Goal: Task Accomplishment & Management: Complete application form

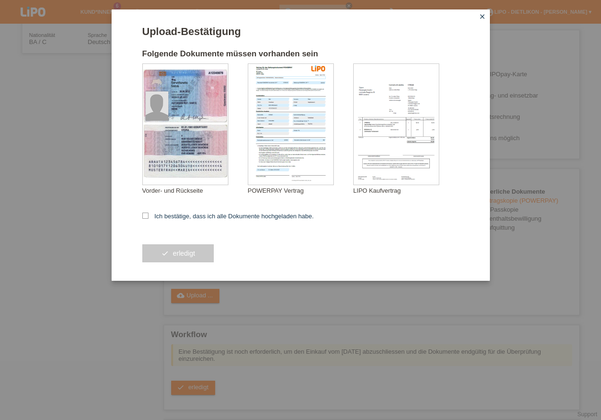
scroll to position [162, 0]
click at [145, 216] on icon at bounding box center [145, 215] width 6 height 6
click at [145, 216] on input "Ich bestätige, dass ich alle Dokumente hochgeladen habe." at bounding box center [145, 215] width 6 height 6
checkbox input "true"
click at [184, 259] on button "check erledigt" at bounding box center [178, 253] width 72 height 18
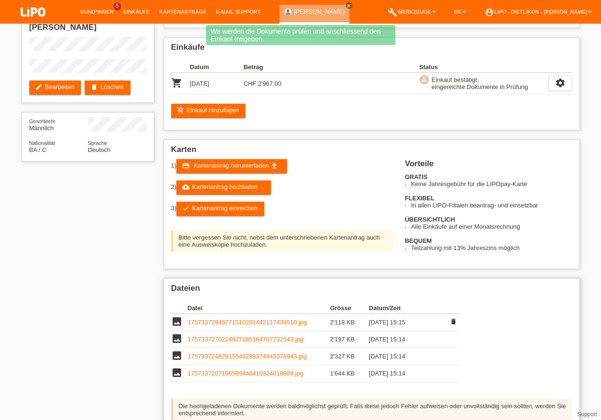
scroll to position [81, 0]
click at [230, 318] on link "17573372949771510281442117439510.jpg" at bounding box center [247, 321] width 119 height 7
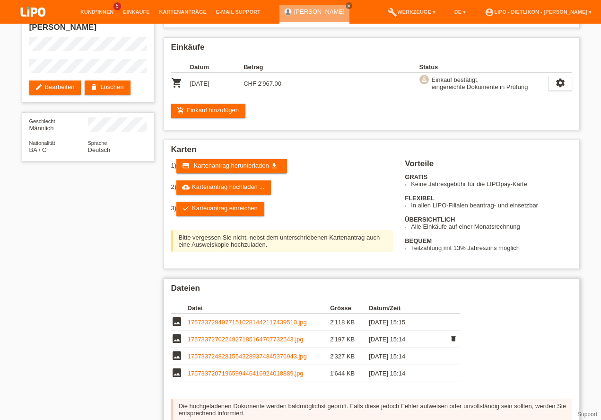
click at [233, 335] on link "1757337270224927185164707732543.jpg" at bounding box center [246, 338] width 116 height 7
click at [202, 353] on link "17573372482815543289374845376943.jpg" at bounding box center [247, 356] width 119 height 7
click at [231, 365] on td "1757337207196599446416924018889.jpg" at bounding box center [259, 373] width 142 height 17
click at [231, 370] on link "1757337207196599446416924018889.jpg" at bounding box center [246, 373] width 116 height 7
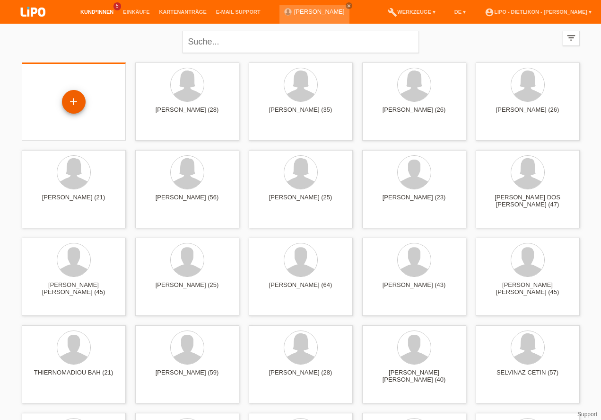
click at [73, 101] on div "+" at bounding box center [73, 102] width 23 height 16
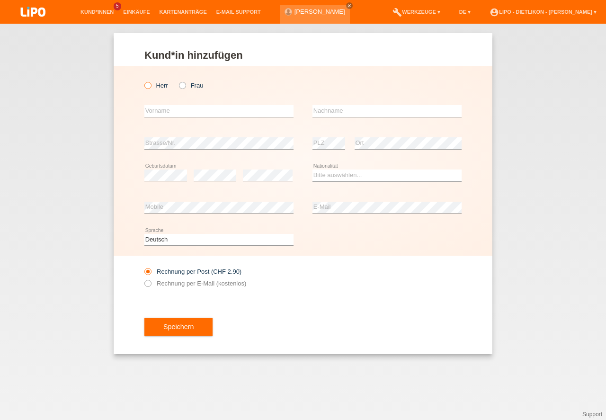
click at [143, 80] on icon at bounding box center [143, 80] width 0 height 0
click at [150, 85] on input "Herr" at bounding box center [147, 85] width 6 height 6
radio input "true"
click at [152, 114] on input "text" at bounding box center [218, 111] width 149 height 12
type input "mOHAMMAD rEZA"
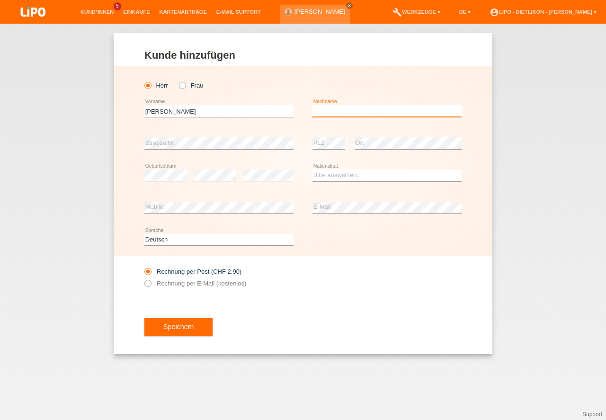
click at [348, 106] on input "text" at bounding box center [386, 111] width 149 height 12
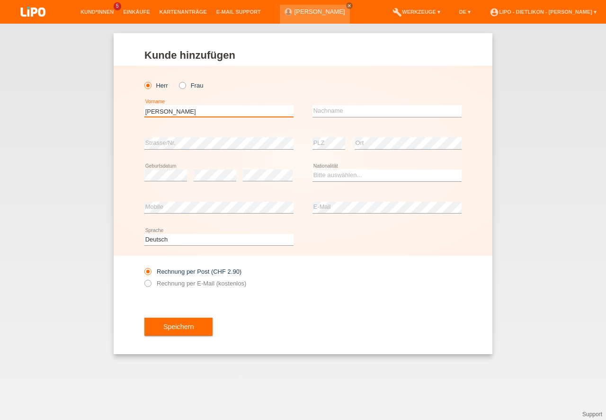
click at [214, 109] on input "mOHAMMAD rEZA" at bounding box center [218, 111] width 149 height 12
type input "m"
type input "MOHAMMAD REZA"
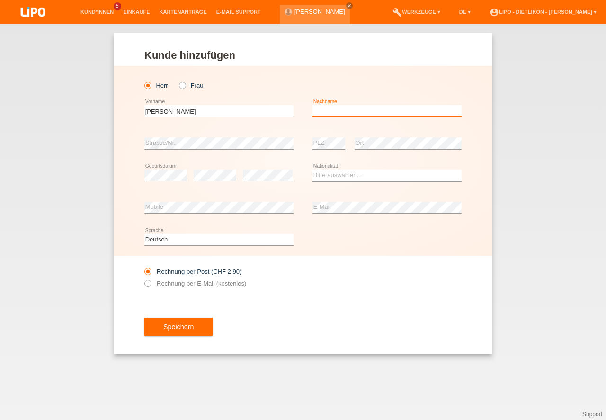
click at [325, 110] on input "text" at bounding box center [386, 111] width 149 height 12
type input "RAJABI"
click at [358, 172] on select "Bitte auswählen... Schweiz Deutschland Liechtenstein Österreich ------------ Af…" at bounding box center [386, 174] width 149 height 11
click at [345, 177] on select "Bitte auswählen... Schweiz Deutschland Liechtenstein Österreich ------------ Af…" at bounding box center [386, 174] width 149 height 11
select select "AF"
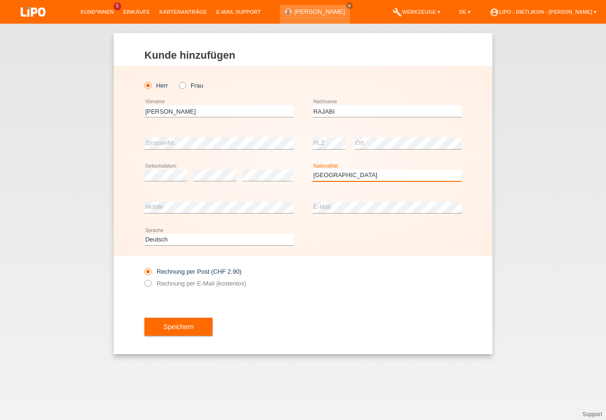
click at [0, 0] on option "Afghanistan" at bounding box center [0, 0] width 0 height 0
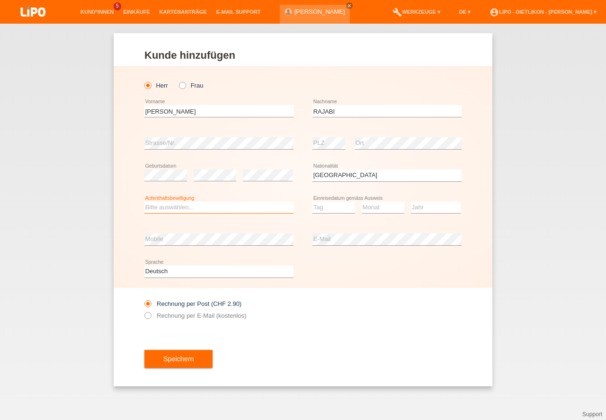
click at [155, 210] on select "Bitte auswählen... C B B - Flüchtlingsstatus Andere" at bounding box center [218, 207] width 149 height 11
select select "B"
click at [0, 0] on option "B" at bounding box center [0, 0] width 0 height 0
click at [328, 204] on select "Tag 01 02 03 04 05 06 07 08 09 10 11" at bounding box center [333, 207] width 43 height 11
select select "03"
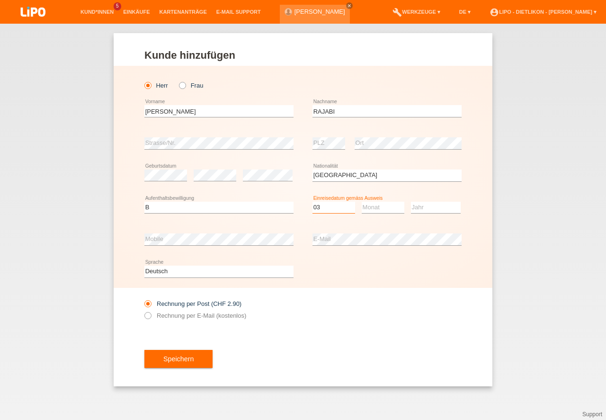
click at [0, 0] on option "03" at bounding box center [0, 0] width 0 height 0
click at [371, 208] on select "Monat 01 02 03 04 05 06 07 08 09 10 11" at bounding box center [382, 207] width 43 height 11
select select "10"
click at [0, 0] on option "10" at bounding box center [0, 0] width 0 height 0
click at [427, 207] on select "Jahr 2025 2024 2023 2022 2021 2020 2019 2018 2017 2016 2015 2014 2013 2012 2011…" at bounding box center [436, 207] width 50 height 11
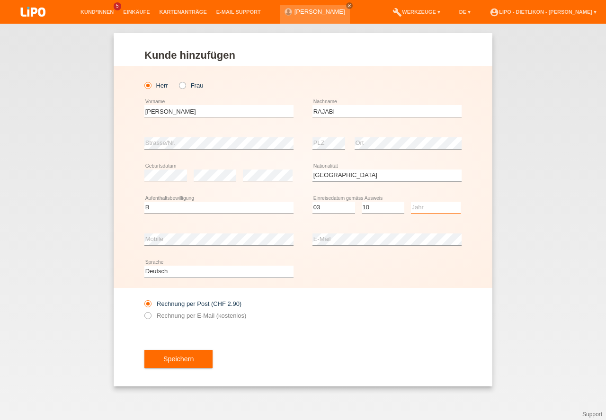
select select "2022"
click at [0, 0] on option "2022" at bounding box center [0, 0] width 0 height 0
click at [143, 310] on icon at bounding box center [143, 310] width 0 height 0
click at [150, 318] on input "Rechnung per E-Mail (kostenlos)" at bounding box center [147, 318] width 6 height 12
radio input "true"
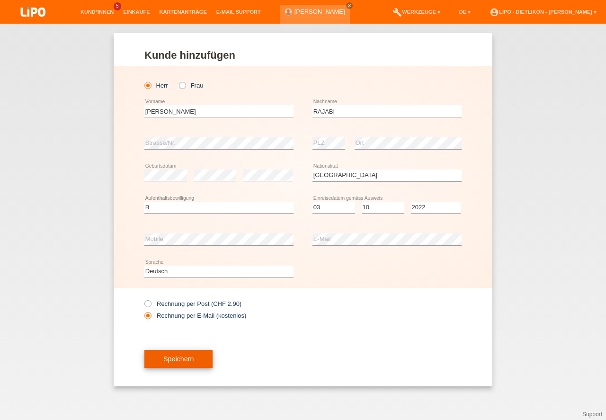
click at [183, 356] on button "Speichern" at bounding box center [178, 359] width 68 height 18
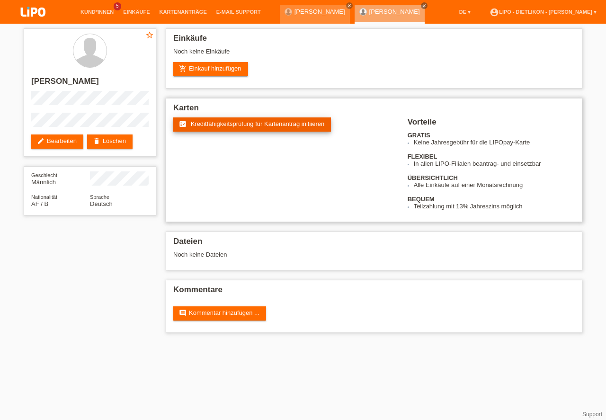
click at [242, 120] on span "Kreditfähigkeitsprüfung für Kartenantrag initiieren" at bounding box center [258, 123] width 134 height 7
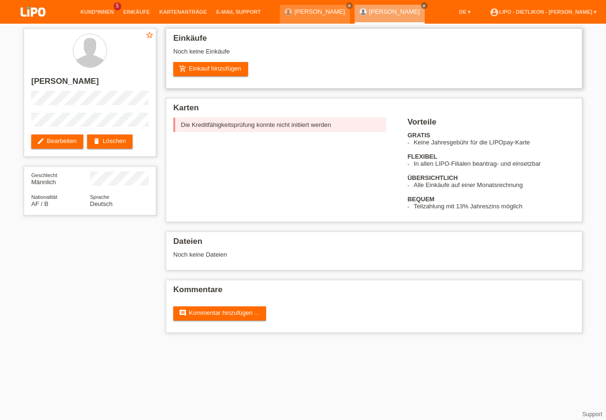
click at [194, 62] on div "Noch keine Einkäufe" at bounding box center [373, 55] width 401 height 14
click at [197, 67] on link "add_shopping_cart Einkauf hinzufügen" at bounding box center [210, 69] width 75 height 14
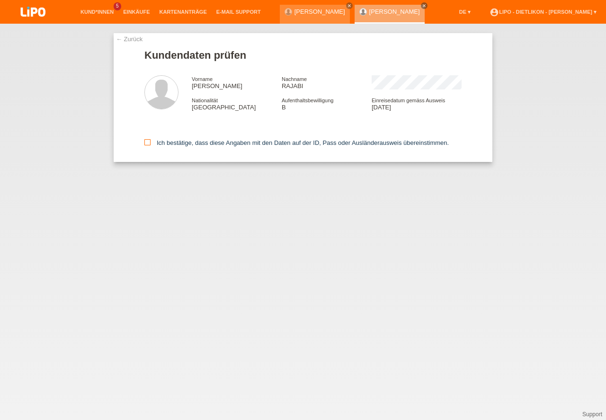
click at [147, 144] on icon at bounding box center [147, 142] width 6 height 6
click at [147, 144] on input "Ich bestätige, dass diese Angaben mit den Daten auf der ID, Pass oder Ausländer…" at bounding box center [147, 142] width 6 height 6
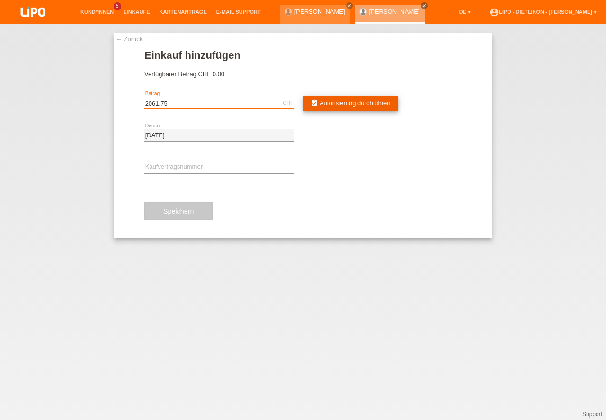
type input "2061.75"
click at [330, 99] on link "assignment_turned_in Autorisierung durchführen" at bounding box center [350, 103] width 95 height 15
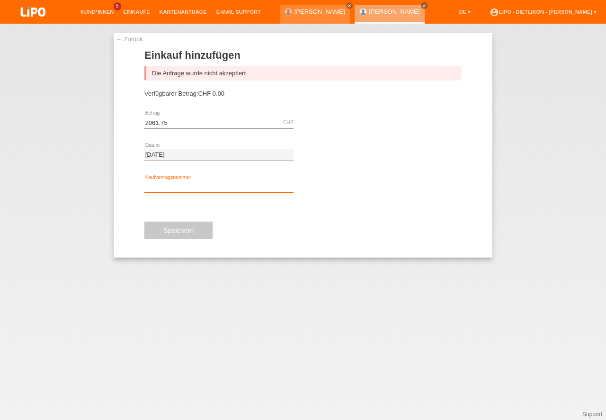
click at [197, 188] on input "text" at bounding box center [218, 187] width 149 height 12
type input "XN3RVJ"
click at [214, 122] on input "2061.75" at bounding box center [218, 122] width 149 height 12
click at [194, 185] on input "XN3RVJ" at bounding box center [218, 187] width 149 height 12
click at [227, 225] on div "Speichern" at bounding box center [302, 230] width 317 height 55
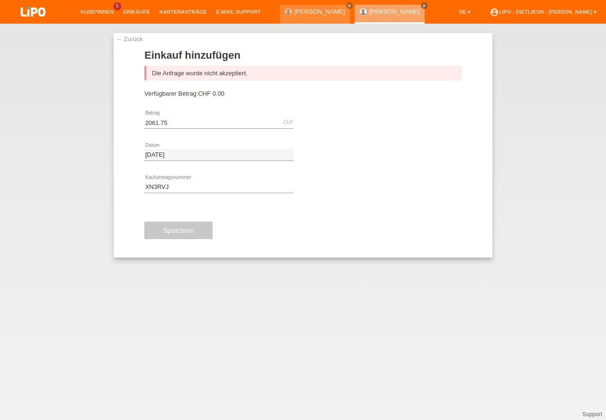
click at [130, 37] on link "← Zurück" at bounding box center [129, 38] width 26 height 7
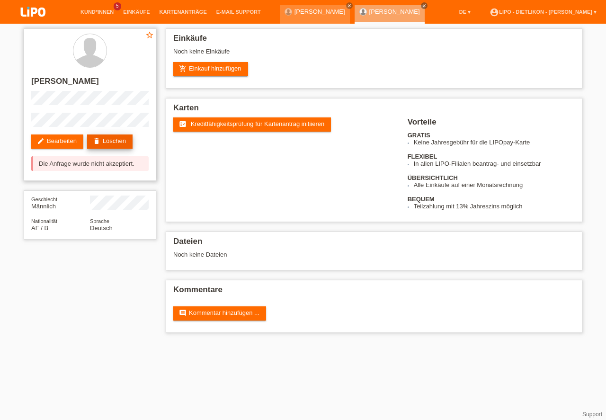
click at [119, 144] on link "delete Löschen" at bounding box center [109, 141] width 45 height 14
